Goal: Navigation & Orientation: Find specific page/section

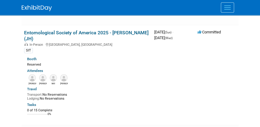
scroll to position [1471, 0]
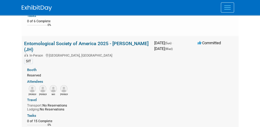
click at [63, 41] on link "Entomological Society of America 2025 - [PERSON_NAME] (JH)" at bounding box center [86, 47] width 124 height 12
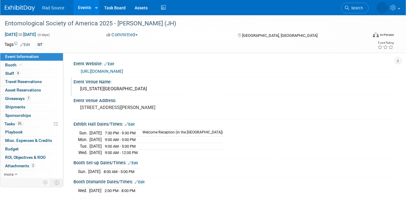
drag, startPoint x: 243, startPoint y: 3, endPoint x: 253, endPoint y: 90, distance: 88.0
click at [253, 90] on div "Oregon Convention Center" at bounding box center [234, 88] width 312 height 9
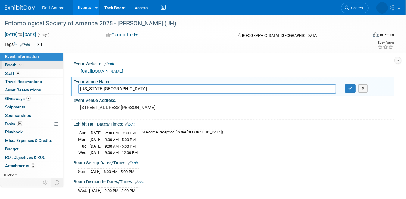
click at [9, 64] on span "Booth" at bounding box center [14, 64] width 18 height 5
